Goal: Task Accomplishment & Management: Manage account settings

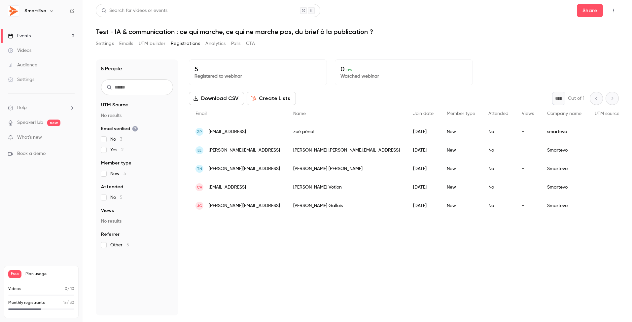
click at [30, 34] on div "Events" at bounding box center [19, 36] width 23 height 7
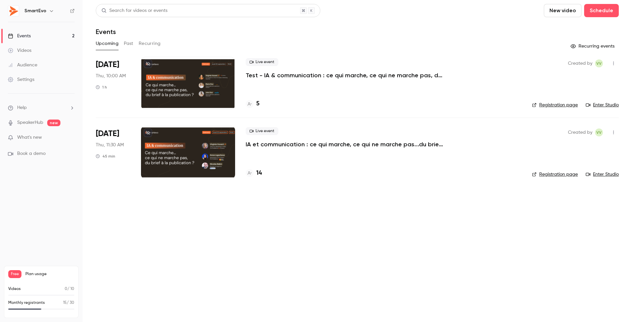
click at [154, 149] on div at bounding box center [188, 152] width 94 height 53
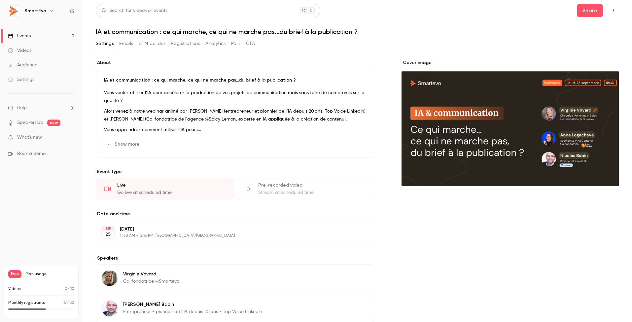
click at [191, 43] on button "Registrations" at bounding box center [185, 43] width 29 height 11
